Goal: Information Seeking & Learning: Learn about a topic

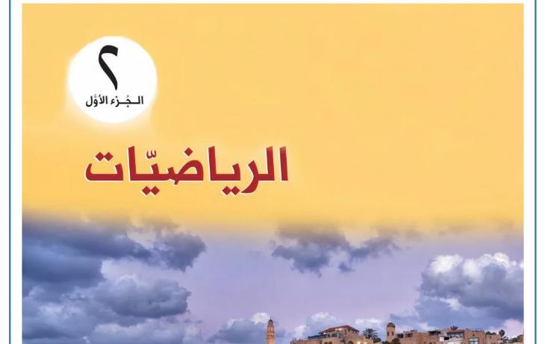
scroll to position [1241, 0]
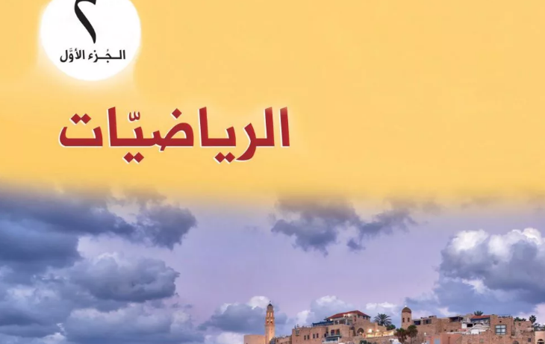
click at [122, 159] on img at bounding box center [271, 297] width 569 height 705
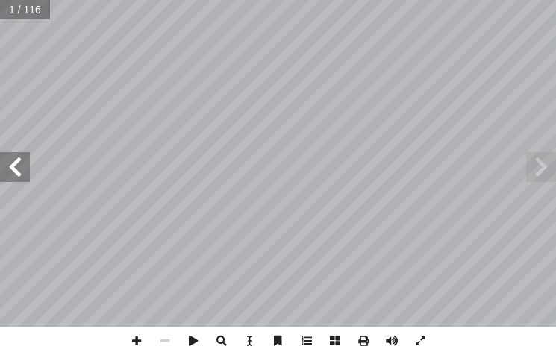
click at [26, 172] on span at bounding box center [15, 167] width 30 height 30
click at [19, 171] on span at bounding box center [15, 167] width 30 height 30
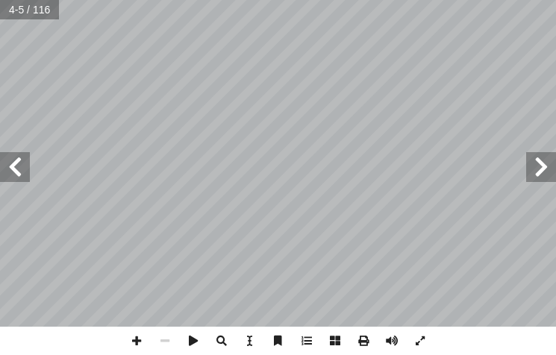
click at [19, 171] on span at bounding box center [15, 167] width 30 height 30
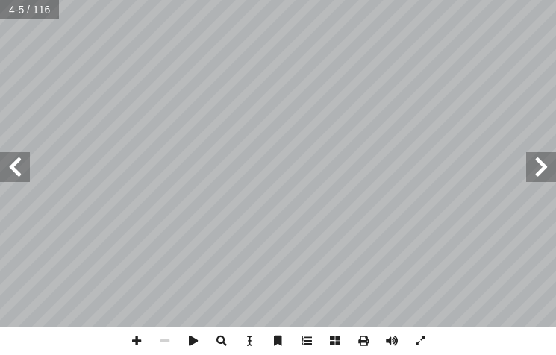
click at [19, 171] on span at bounding box center [15, 167] width 30 height 30
click at [12, 174] on span at bounding box center [15, 167] width 30 height 30
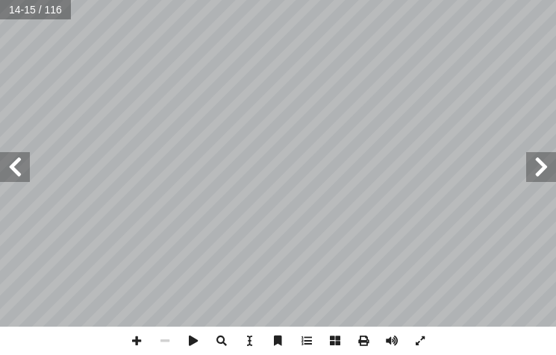
click at [12, 174] on span at bounding box center [15, 167] width 30 height 30
click at [16, 170] on span at bounding box center [15, 167] width 30 height 30
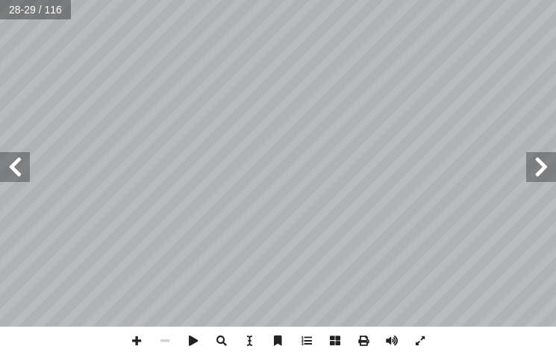
click at [16, 170] on span at bounding box center [15, 167] width 30 height 30
click at [140, 342] on span at bounding box center [136, 341] width 28 height 28
click at [344, 332] on div "26 تي: أ ا فيما ي ٌ مناسب َ بما هو َ الفراغ ُ ل ِ م ْ ك أ ا 7 ٩٠ = + ٤٠ 6 ٠ = +…" at bounding box center [278, 177] width 556 height 355
